Goal: Find specific page/section: Find specific page/section

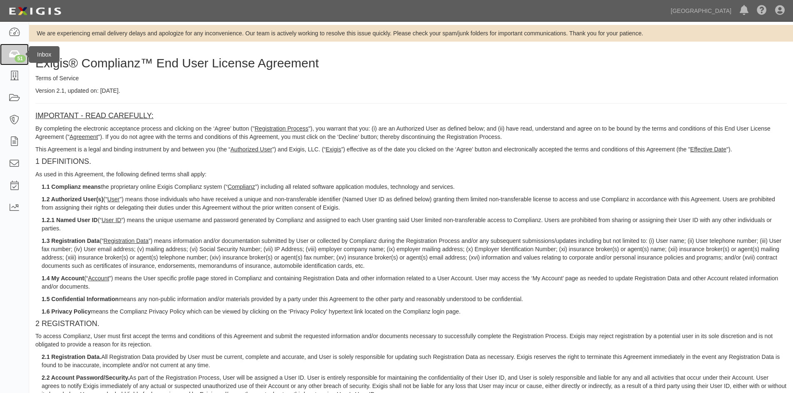
click at [10, 63] on link "51" at bounding box center [14, 55] width 29 height 22
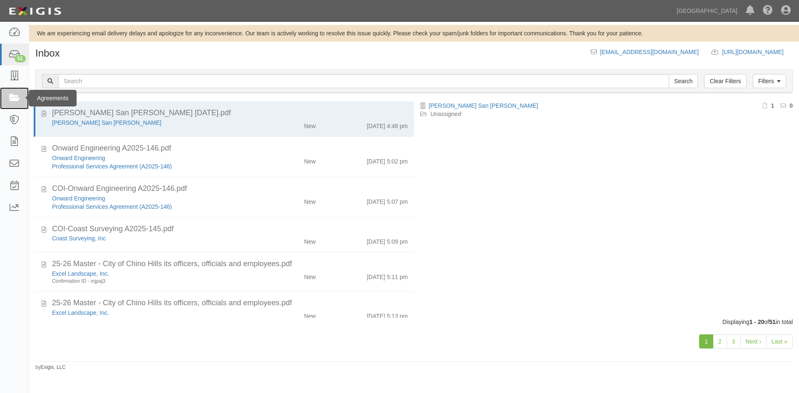
click at [10, 96] on icon at bounding box center [14, 99] width 12 height 10
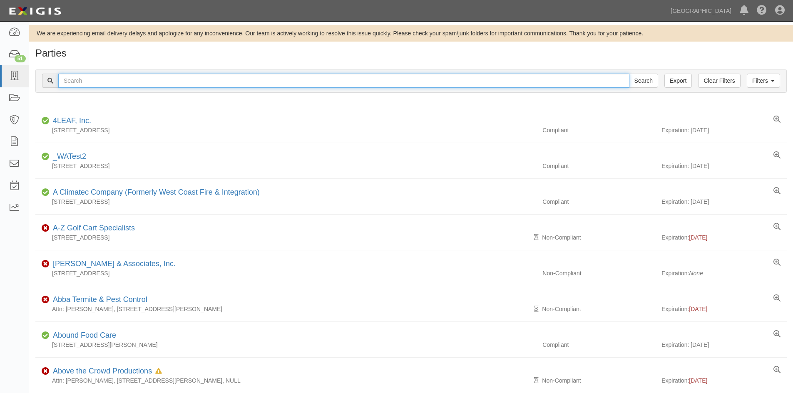
drag, startPoint x: 0, startPoint y: 0, endPoint x: 81, endPoint y: 83, distance: 115.7
click at [81, 83] on input "text" at bounding box center [343, 81] width 571 height 14
type input "DDL Traffic Inc"
click at [629, 74] on input "Search" at bounding box center [643, 81] width 29 height 14
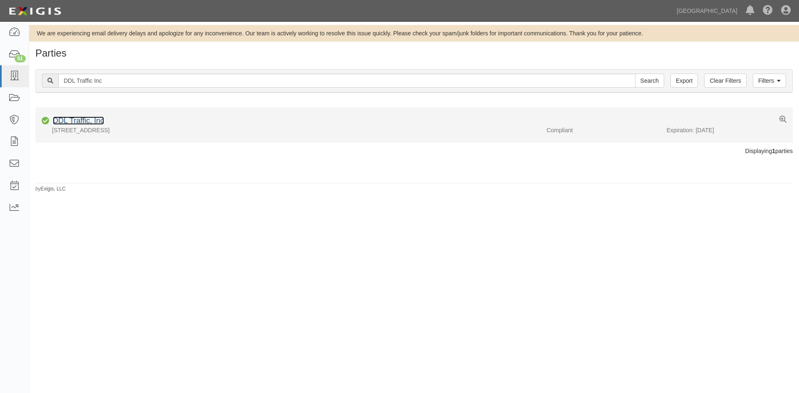
click at [89, 120] on link "DDL Traffic, Inc" at bounding box center [78, 121] width 51 height 8
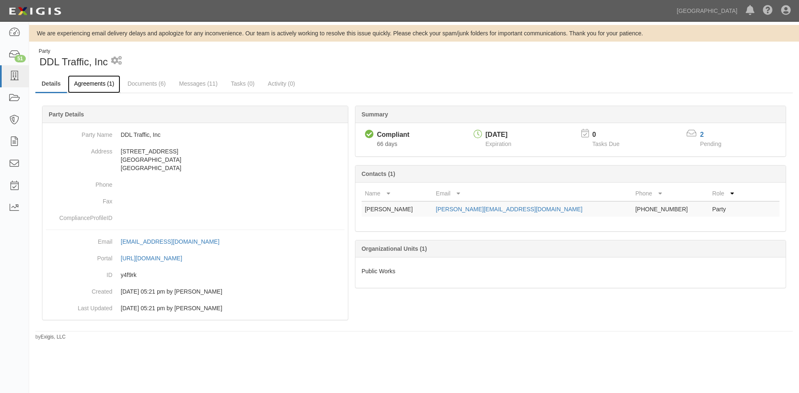
click at [112, 86] on link "Agreements (1)" at bounding box center [94, 84] width 52 height 18
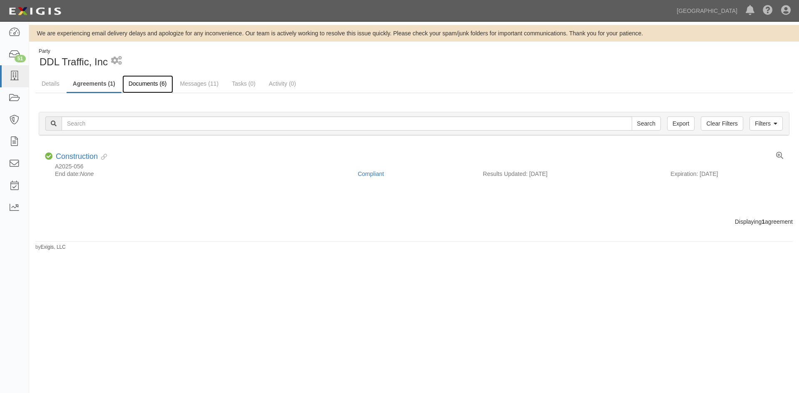
click at [152, 85] on link "Documents (6)" at bounding box center [147, 84] width 51 height 18
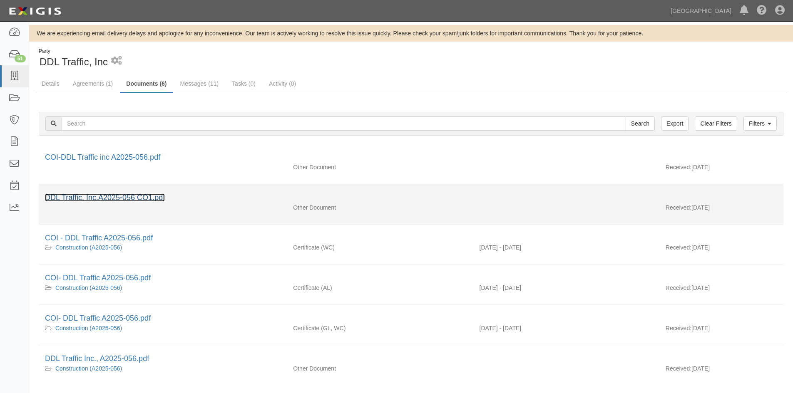
click at [147, 197] on link "DDL Traffic, Inc.A2025-056 CO1.pdf" at bounding box center [105, 198] width 120 height 8
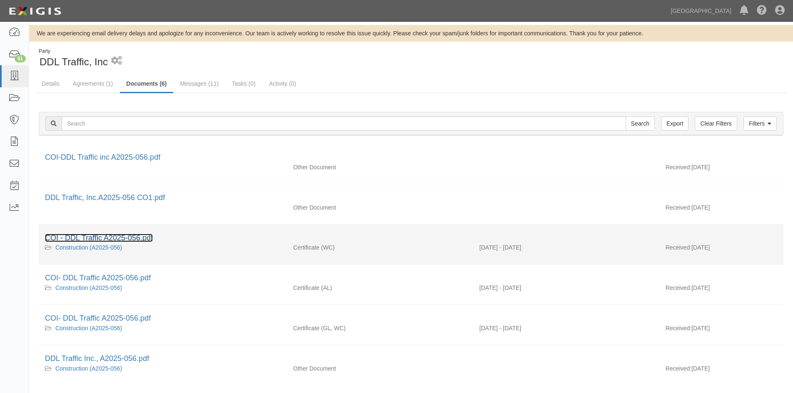
click at [134, 238] on link "COI - DDL Traffic A2025-056.pdf" at bounding box center [99, 238] width 108 height 8
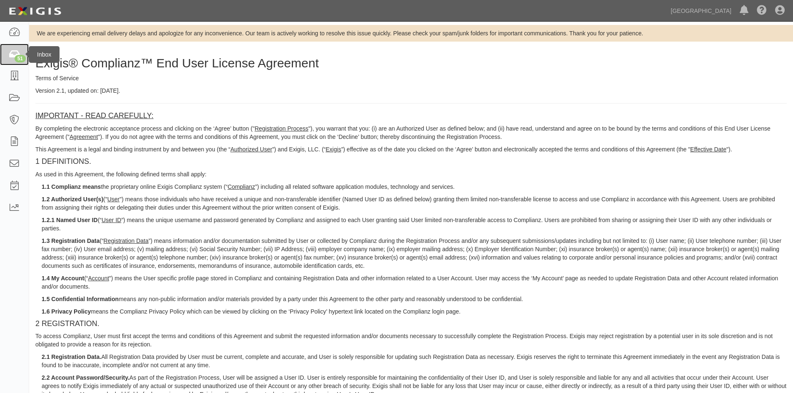
click at [12, 60] on link "51" at bounding box center [14, 55] width 29 height 22
click at [12, 73] on icon at bounding box center [14, 77] width 12 height 10
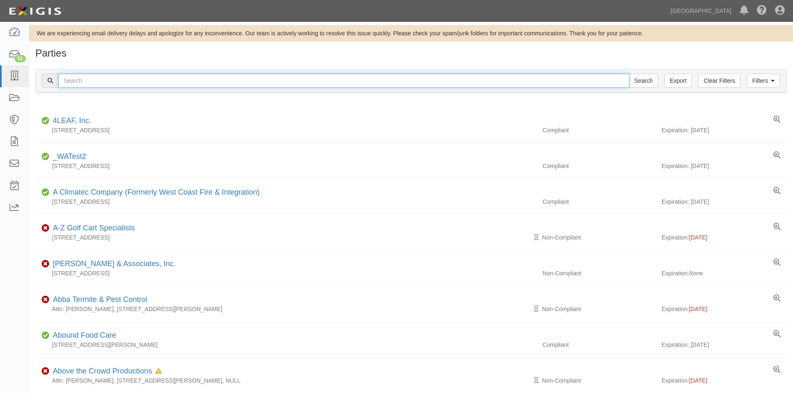
click at [111, 87] on input "text" at bounding box center [343, 81] width 571 height 14
type input "DDL TRAFFIC INC"
click at [629, 74] on input "Search" at bounding box center [643, 81] width 29 height 14
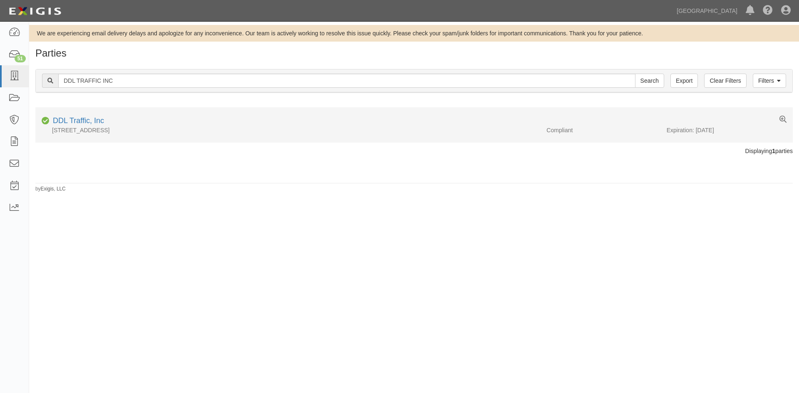
click at [88, 125] on div "DDL Traffic, Inc" at bounding box center [77, 121] width 55 height 11
click at [87, 122] on link "DDL Traffic, Inc" at bounding box center [78, 121] width 51 height 8
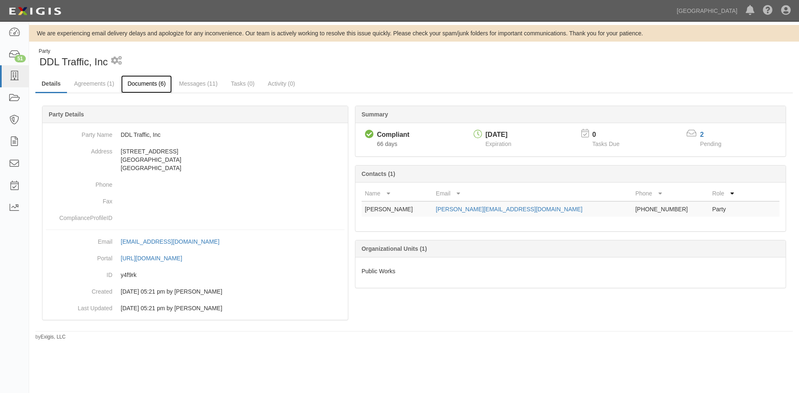
click at [134, 80] on link "Documents (6)" at bounding box center [146, 84] width 51 height 18
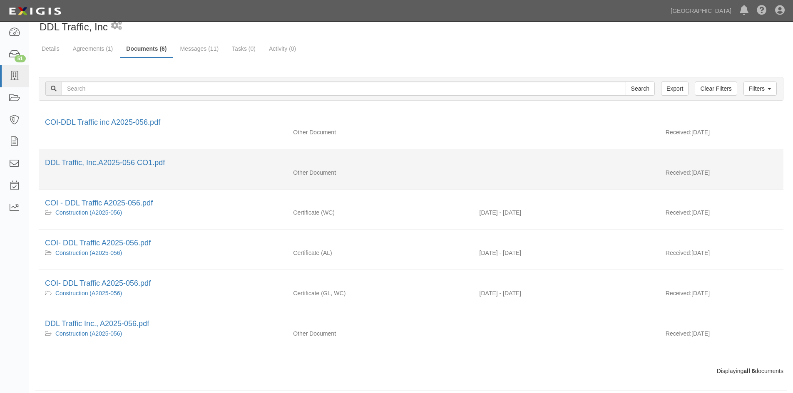
scroll to position [42, 0]
